Goal: Find specific page/section: Find specific page/section

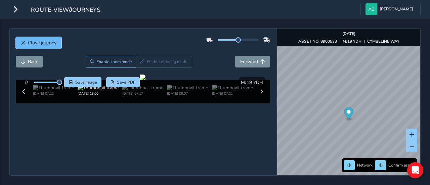
click at [45, 46] on button "Close journey" at bounding box center [39, 43] width 46 height 12
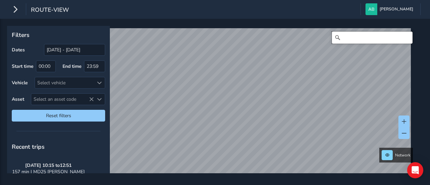
click at [359, 41] on input "Search" at bounding box center [372, 38] width 81 height 12
type input "g"
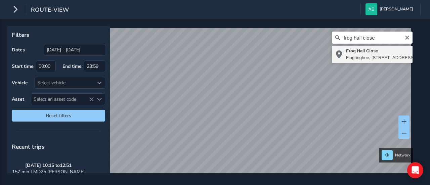
type input "[STREET_ADDRESS]"
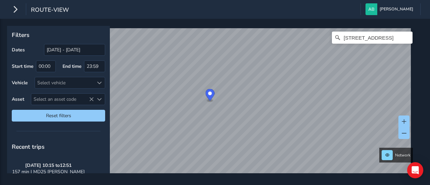
click at [208, 100] on ellipse "Map marker" at bounding box center [210, 100] width 5 height 3
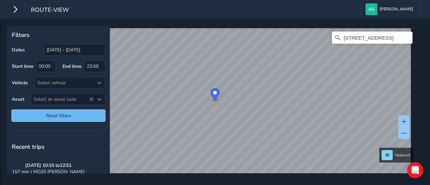
click at [83, 116] on span "Reset filters" at bounding box center [58, 116] width 83 height 6
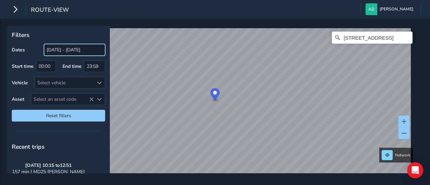
click at [60, 50] on input "[DATE] - [DATE]" at bounding box center [74, 50] width 61 height 12
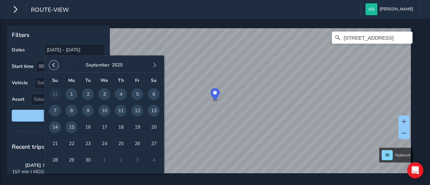
click at [53, 63] on span "button" at bounding box center [53, 65] width 5 height 5
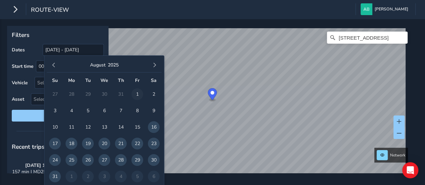
click at [136, 94] on span "1" at bounding box center [137, 94] width 12 height 12
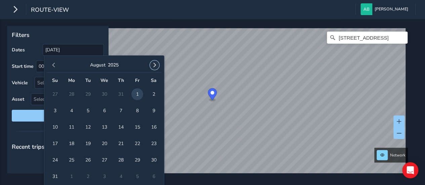
click at [155, 64] on span "button" at bounding box center [154, 65] width 5 height 5
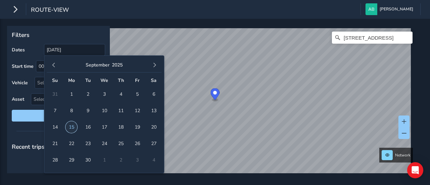
click at [73, 127] on span "15" at bounding box center [72, 127] width 12 height 12
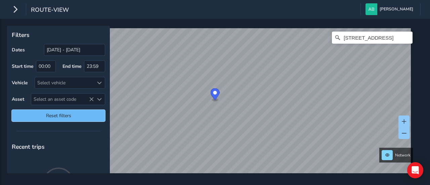
click at [54, 114] on span "Reset filters" at bounding box center [58, 116] width 83 height 6
type input "[DATE] - [DATE]"
click at [54, 114] on span "Reset filters" at bounding box center [58, 116] width 83 height 6
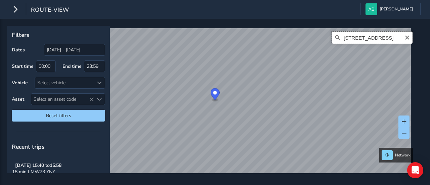
click at [404, 38] on input "[STREET_ADDRESS]" at bounding box center [372, 38] width 81 height 12
click at [404, 38] on icon "Clear" at bounding box center [406, 37] width 5 height 5
click at [364, 40] on input "Search" at bounding box center [372, 38] width 81 height 12
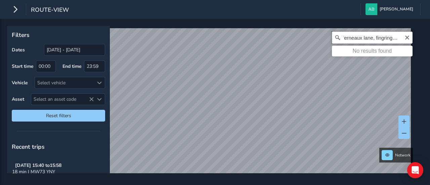
type input "ferneaux lane, fingringhoe"
click at [333, 178] on div "Filters Dates [DATE] - [DATE] Start time 00:00 End time 23:59 Vehicle Select ve…" at bounding box center [215, 102] width 430 height 166
click at [404, 38] on div "ferneaux lane, fingringhoe No results found" at bounding box center [372, 38] width 81 height 12
click at [391, 38] on input "ferneaux lane, fingringhoe" at bounding box center [372, 38] width 81 height 12
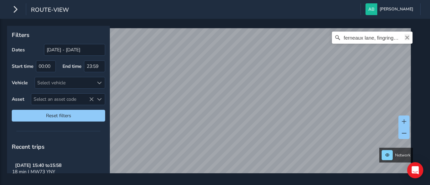
click at [405, 37] on icon "Clear" at bounding box center [407, 38] width 4 height 4
click at [353, 38] on input "Search" at bounding box center [372, 38] width 81 height 12
click at [379, 45] on div "ferneaux lane No results found" at bounding box center [212, 104] width 406 height 153
type input "f"
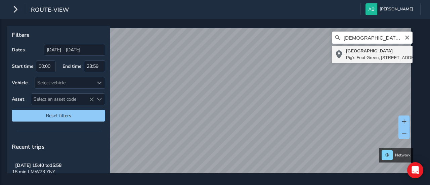
type input "[STREET_ADDRESS]"
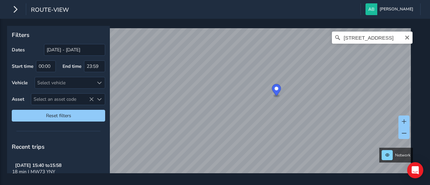
click at [289, 185] on html "route-view [PERSON_NAME] Colour Scheme: Dark Dim Light Logout Filters Dates [DA…" at bounding box center [215, 92] width 430 height 185
click at [249, 174] on div "Filters Dates [DATE] - [DATE] Start time 00:00 End time 23:59 Vehicle Select ve…" at bounding box center [215, 102] width 430 height 166
click at [273, 184] on div "Filters Dates [DATE] - [DATE] Start time 00:00 End time 23:59 Vehicle Select ve…" at bounding box center [215, 102] width 430 height 166
click at [272, 185] on div "Filters Dates [DATE] - [DATE] Start time 00:00 End time 23:59 Vehicle Select ve…" at bounding box center [215, 102] width 430 height 166
click at [304, 185] on html "route-view [PERSON_NAME] Colour Scheme: Dark Dim Light Logout Filters Dates [DA…" at bounding box center [215, 92] width 430 height 185
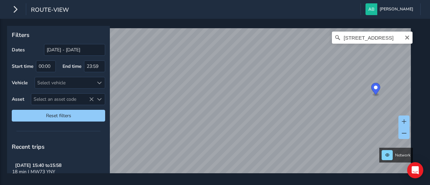
click at [282, 185] on html "route-view [PERSON_NAME] Colour Scheme: Dark Dim Light Logout Filters Dates [DA…" at bounding box center [215, 92] width 430 height 185
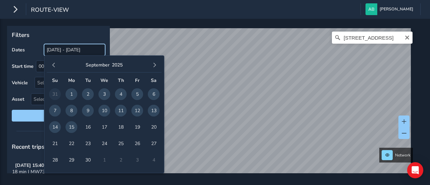
click at [50, 48] on input "[DATE] - [DATE]" at bounding box center [74, 50] width 61 height 12
click at [54, 65] on span "button" at bounding box center [53, 65] width 5 height 5
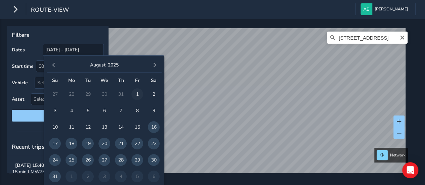
click at [138, 94] on span "1" at bounding box center [137, 94] width 12 height 12
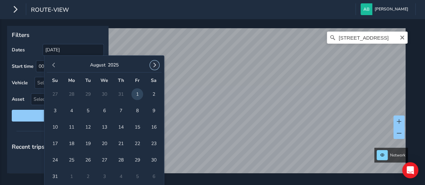
click at [156, 67] on span "button" at bounding box center [154, 65] width 5 height 5
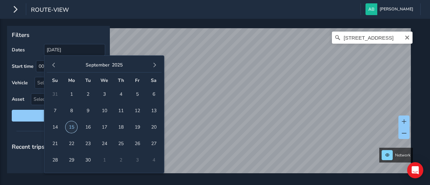
click at [72, 129] on span "15" at bounding box center [72, 127] width 12 height 12
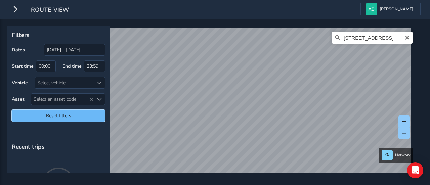
click at [78, 111] on button "Reset filters" at bounding box center [58, 116] width 93 height 12
type input "[DATE] - [DATE]"
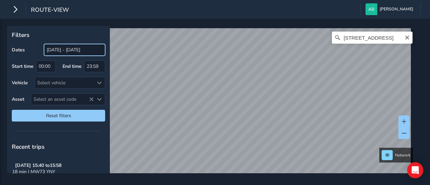
click at [64, 50] on input "[DATE] - [DATE]" at bounding box center [74, 50] width 61 height 12
click at [304, 185] on html "route-view [PERSON_NAME] Colour Scheme: Dark Dim Light Logout Filters Dates [DA…" at bounding box center [215, 92] width 430 height 185
click at [300, 180] on div "Filters Dates [DATE] - [DATE] Start time 00:00 End time 23:59 Vehicle Select ve…" at bounding box center [215, 102] width 430 height 166
